Goal: Understand process/instructions: Learn about a topic

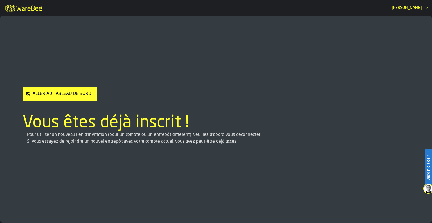
click at [81, 95] on div "Aller au Tableau de Bord" at bounding box center [61, 93] width 63 height 7
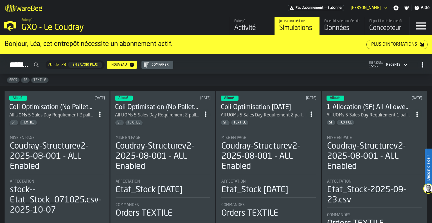
click at [72, 98] on header "Alloué 1 day ago Coli Optimisation (No Pallets) 2025-10-07 All UOMs 5 Sales Day…" at bounding box center [57, 110] width 96 height 30
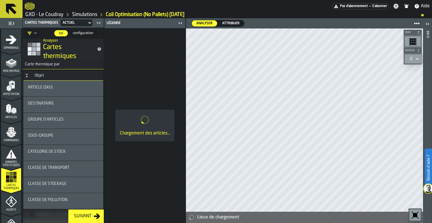
click at [234, 21] on span "Attribuer" at bounding box center [231, 23] width 22 height 5
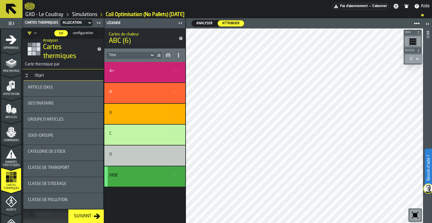
click at [56, 85] on div "Article (SKU)" at bounding box center [63, 87] width 71 height 5
click at [66, 90] on div "Article (SKU)" at bounding box center [63, 88] width 71 height 7
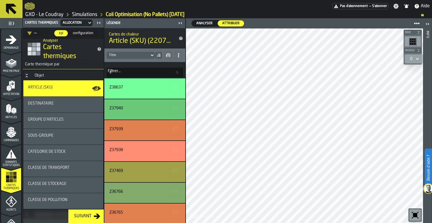
click at [92, 86] on icon "button-toggle-Afficher sur la carte" at bounding box center [96, 88] width 9 height 9
click at [62, 88] on div "Article (SKU)" at bounding box center [63, 87] width 71 height 5
click at [51, 119] on span "Groupe d'articles" at bounding box center [46, 119] width 36 height 5
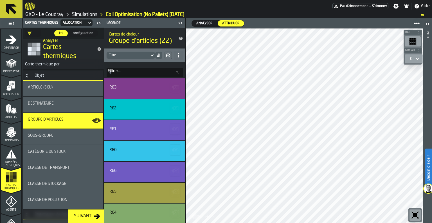
click at [151, 53] on icon at bounding box center [152, 55] width 6 height 7
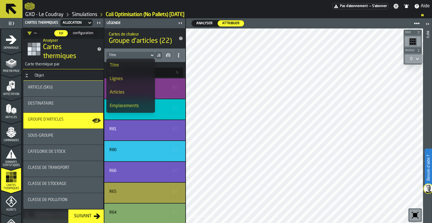
click at [151, 53] on icon at bounding box center [152, 55] width 6 height 7
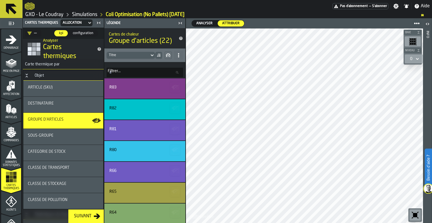
click at [182, 22] on icon "button-toggle-Fermez-moi" at bounding box center [180, 23] width 7 height 7
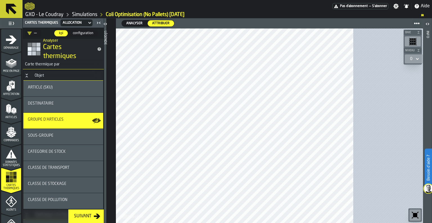
click at [109, 21] on icon "button-toggle-Ouvrir" at bounding box center [105, 24] width 7 height 7
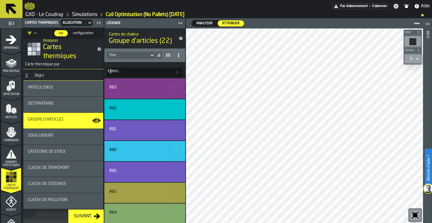
click at [107, 19] on header "Légende" at bounding box center [144, 23] width 81 height 10
click at [81, 137] on div "sous-groupe" at bounding box center [63, 135] width 71 height 5
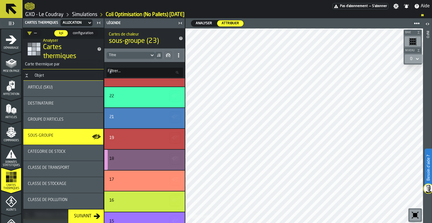
scroll to position [127, 0]
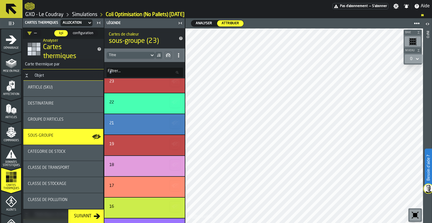
click at [154, 54] on icon at bounding box center [152, 55] width 6 height 7
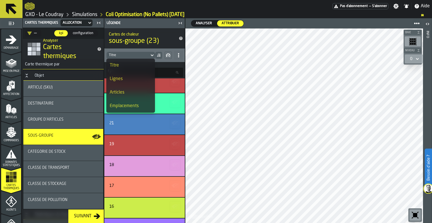
click at [150, 54] on icon at bounding box center [152, 55] width 6 height 7
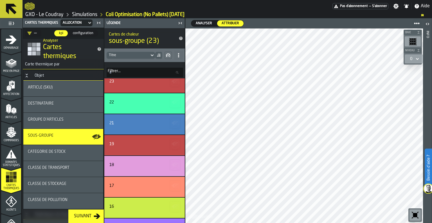
click at [150, 54] on icon at bounding box center [152, 55] width 6 height 7
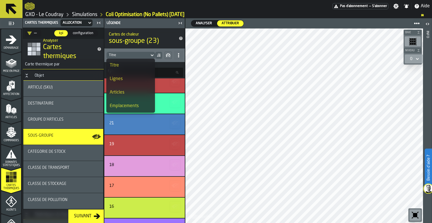
click at [150, 54] on icon at bounding box center [152, 55] width 6 height 7
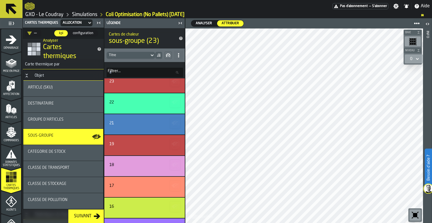
click at [88, 24] on icon at bounding box center [90, 22] width 6 height 7
click at [178, 53] on icon at bounding box center [178, 55] width 5 height 5
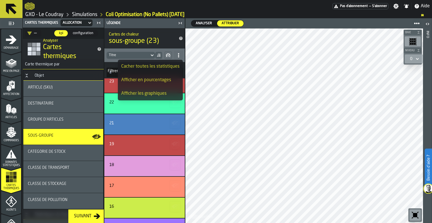
click at [178, 53] on icon at bounding box center [178, 55] width 5 height 5
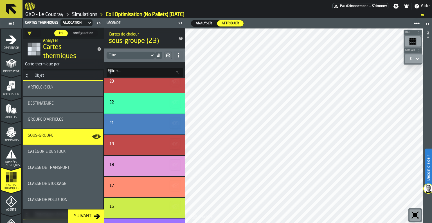
click at [169, 72] on input "Filtrer... Filtrer..." at bounding box center [145, 73] width 77 height 10
click at [259, 135] on div at bounding box center [304, 125] width 238 height 194
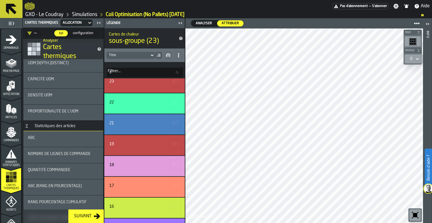
scroll to position [450, 0]
click at [70, 133] on div "ABC" at bounding box center [63, 139] width 80 height 16
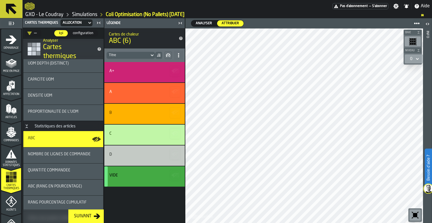
scroll to position [0, 0]
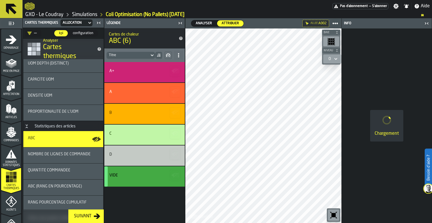
click at [428, 23] on icon "button-toggle-Fermez-moi" at bounding box center [427, 23] width 1 height 2
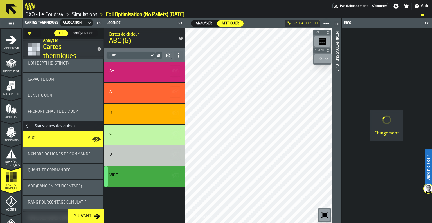
click at [425, 24] on icon "button-toggle-Fermez-moi" at bounding box center [425, 23] width 1 height 2
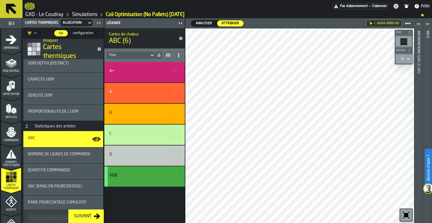
click at [335, 112] on div at bounding box center [299, 125] width 229 height 194
click at [139, 138] on main "1 Démarrage 2 Mise en page 3 Affectation 4 Articles 5 Commandes 6 Données stati…" at bounding box center [216, 120] width 432 height 204
